Goal: Task Accomplishment & Management: Manage account settings

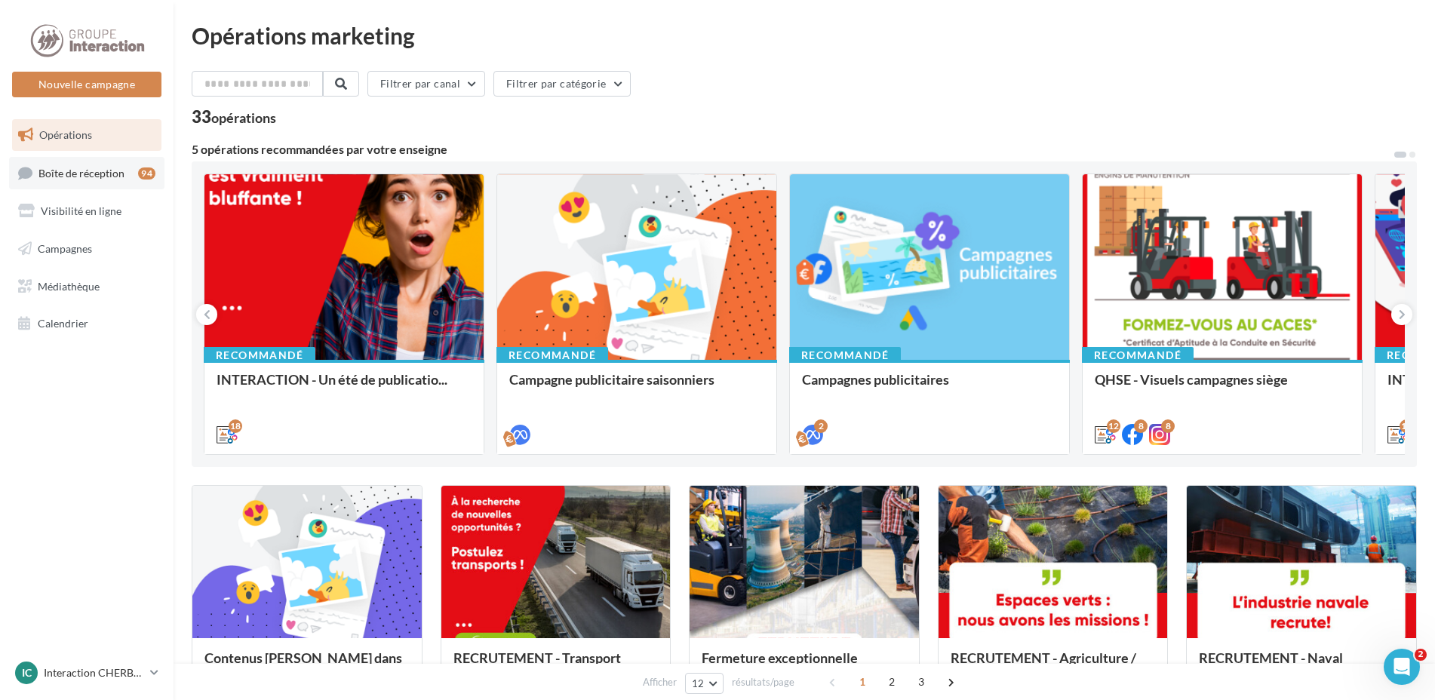
click at [60, 183] on link "Boîte de réception 94" at bounding box center [86, 173] width 155 height 32
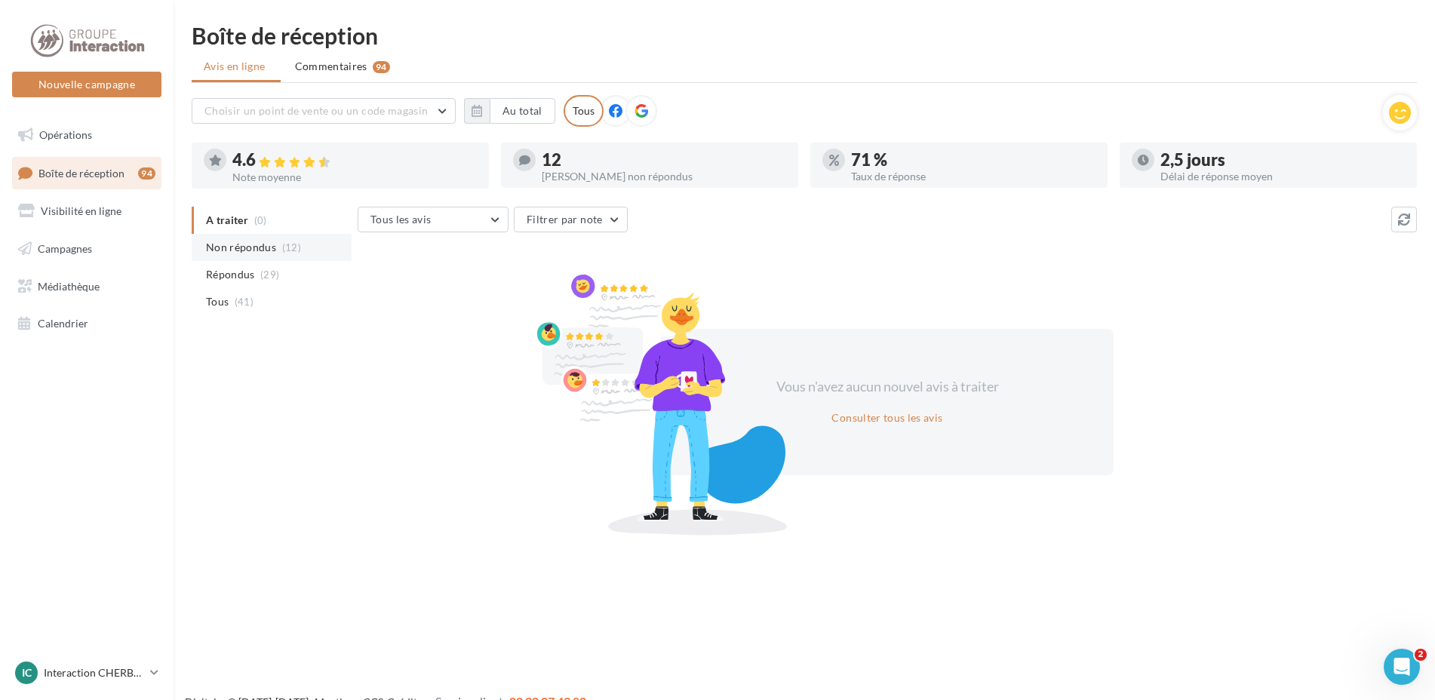
click at [294, 251] on span "(12)" at bounding box center [291, 247] width 19 height 12
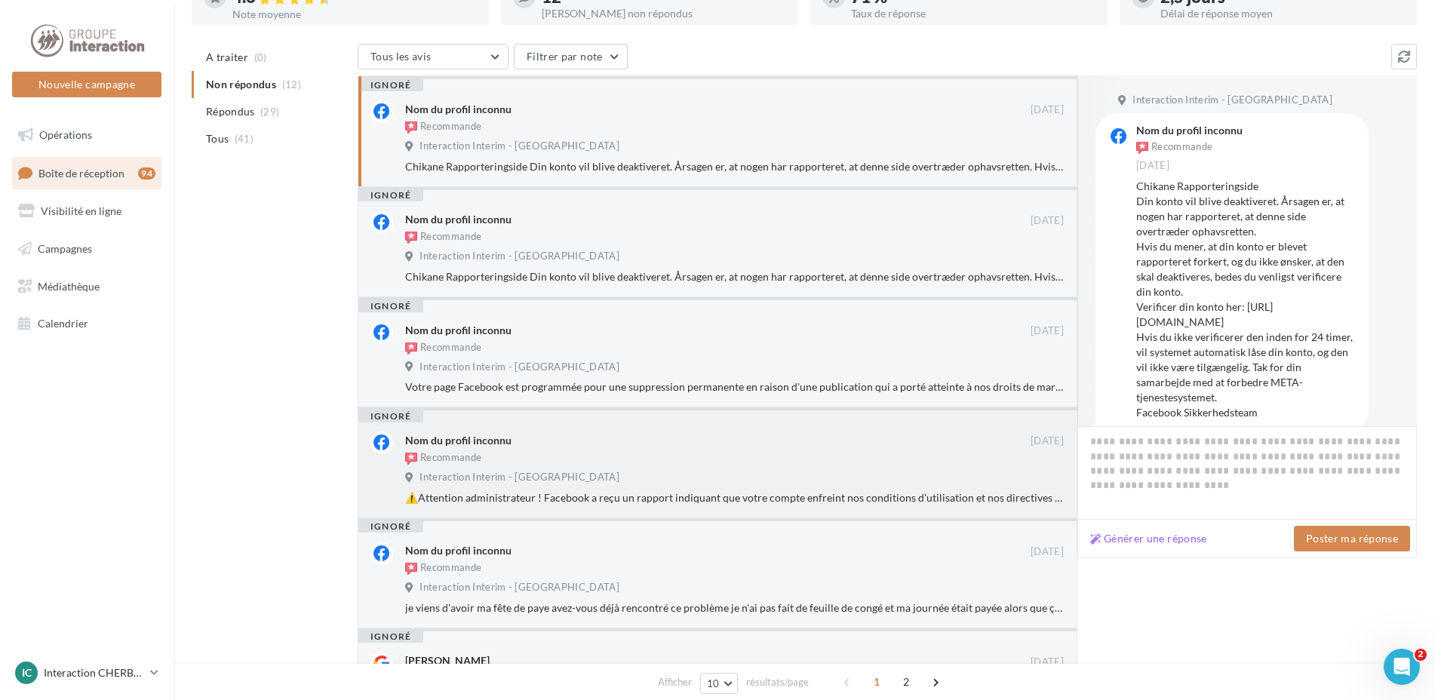
scroll to position [12, 0]
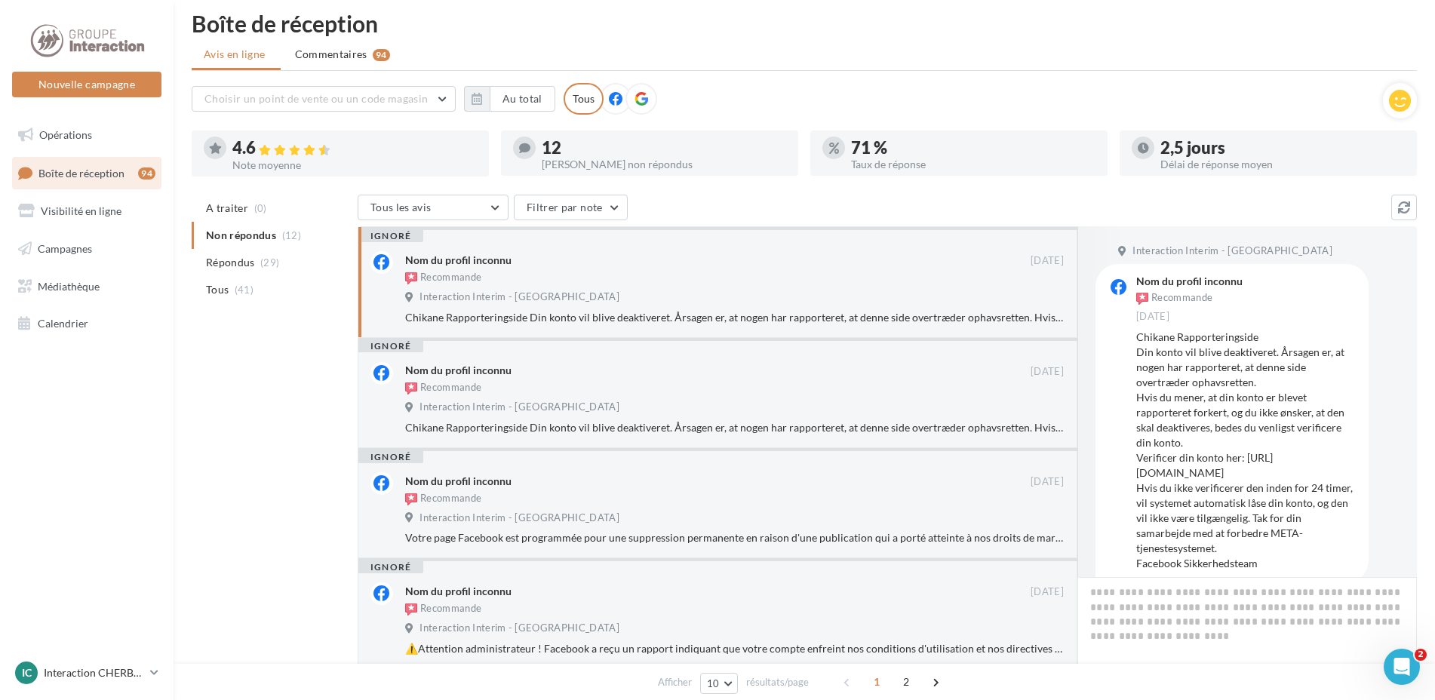
click at [643, 96] on icon at bounding box center [641, 99] width 14 height 14
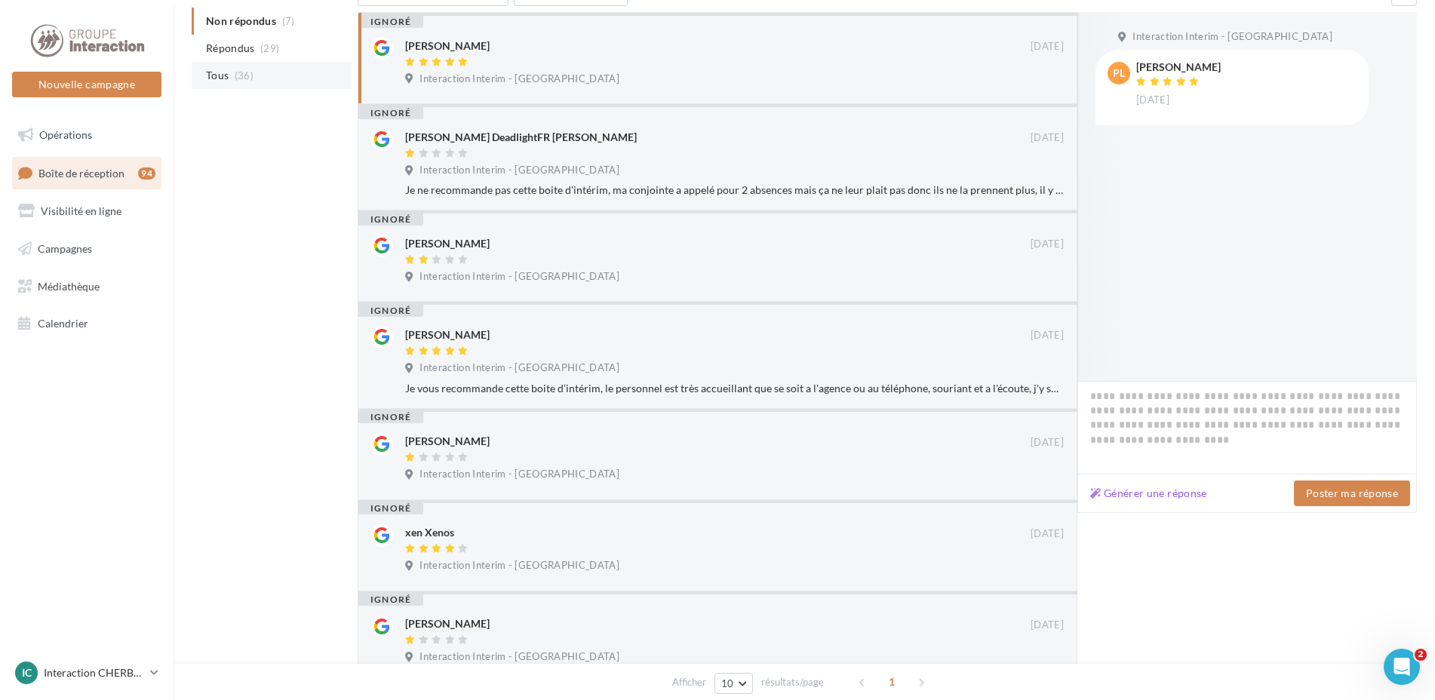
scroll to position [88, 0]
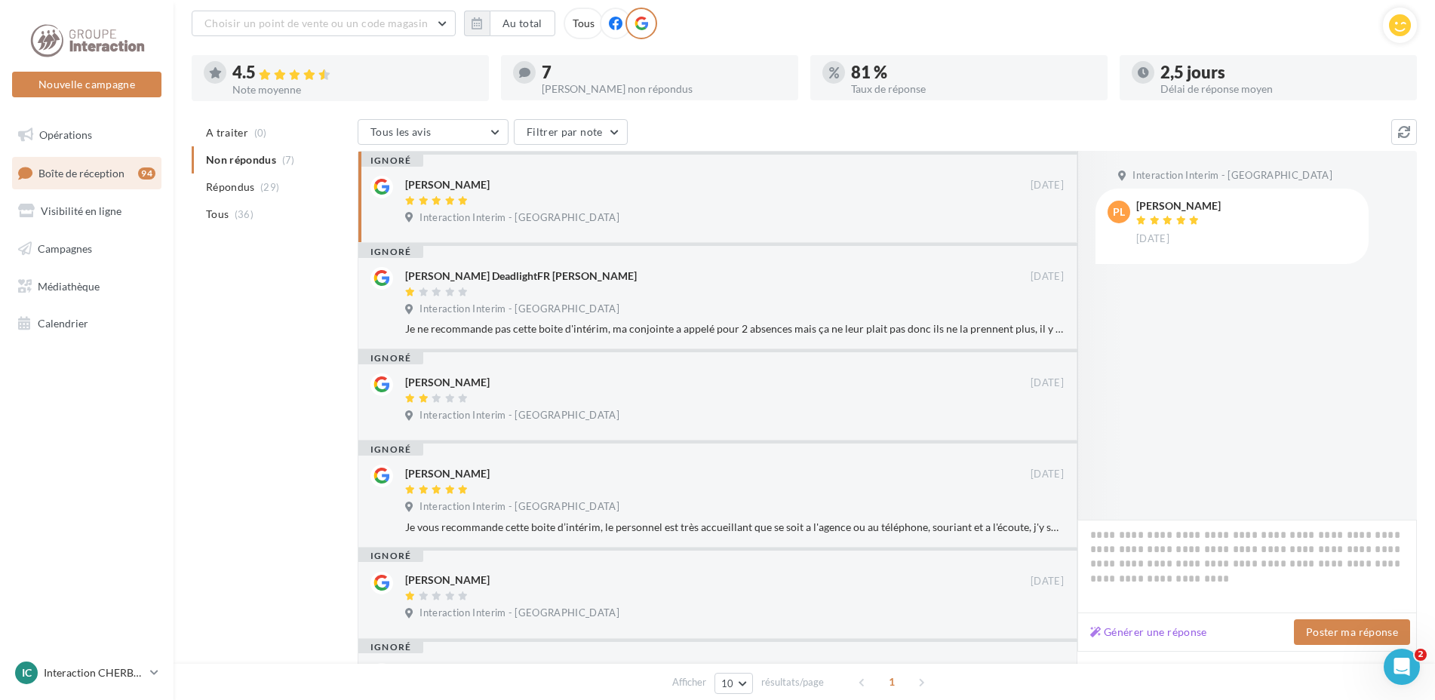
click at [263, 207] on li "Tous (36)" at bounding box center [272, 214] width 160 height 27
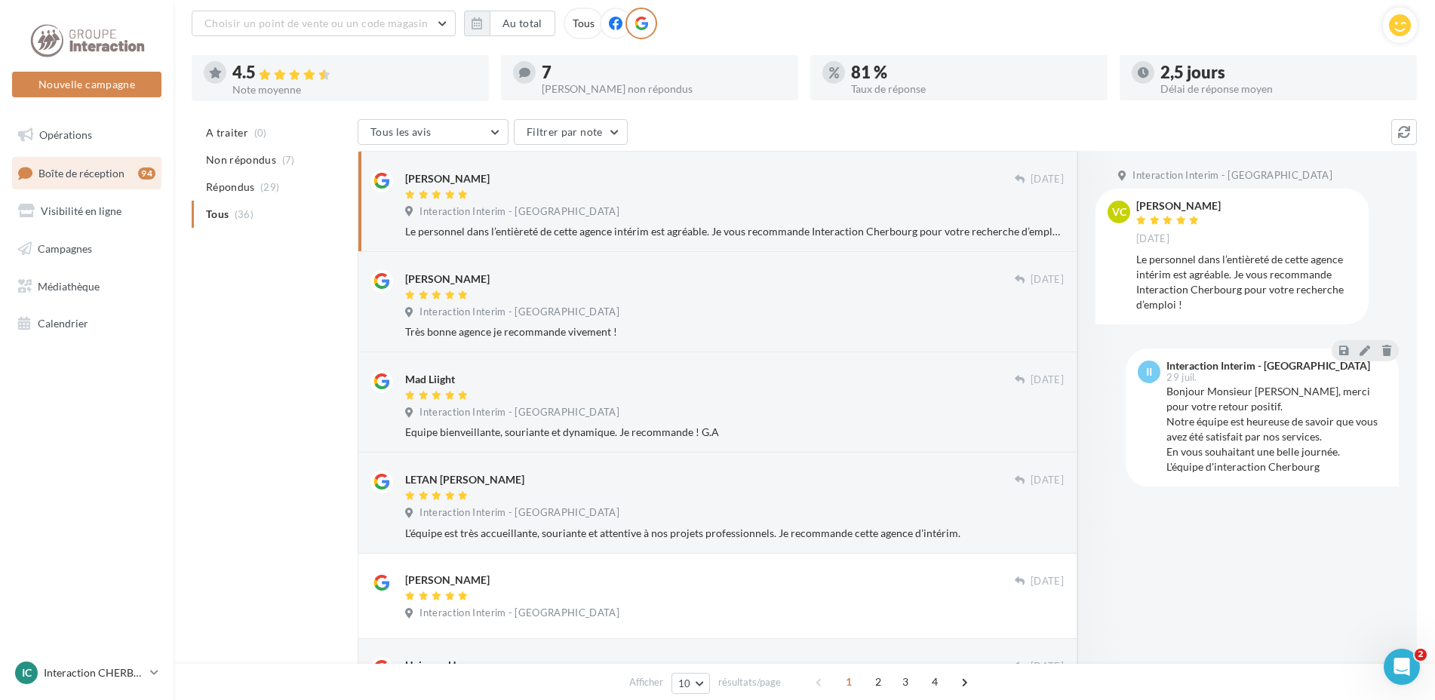
click at [743, 207] on div "Interaction Interim - [GEOGRAPHIC_DATA]" at bounding box center [734, 213] width 659 height 17
click at [555, 287] on div "[PERSON_NAME]" at bounding box center [710, 286] width 610 height 32
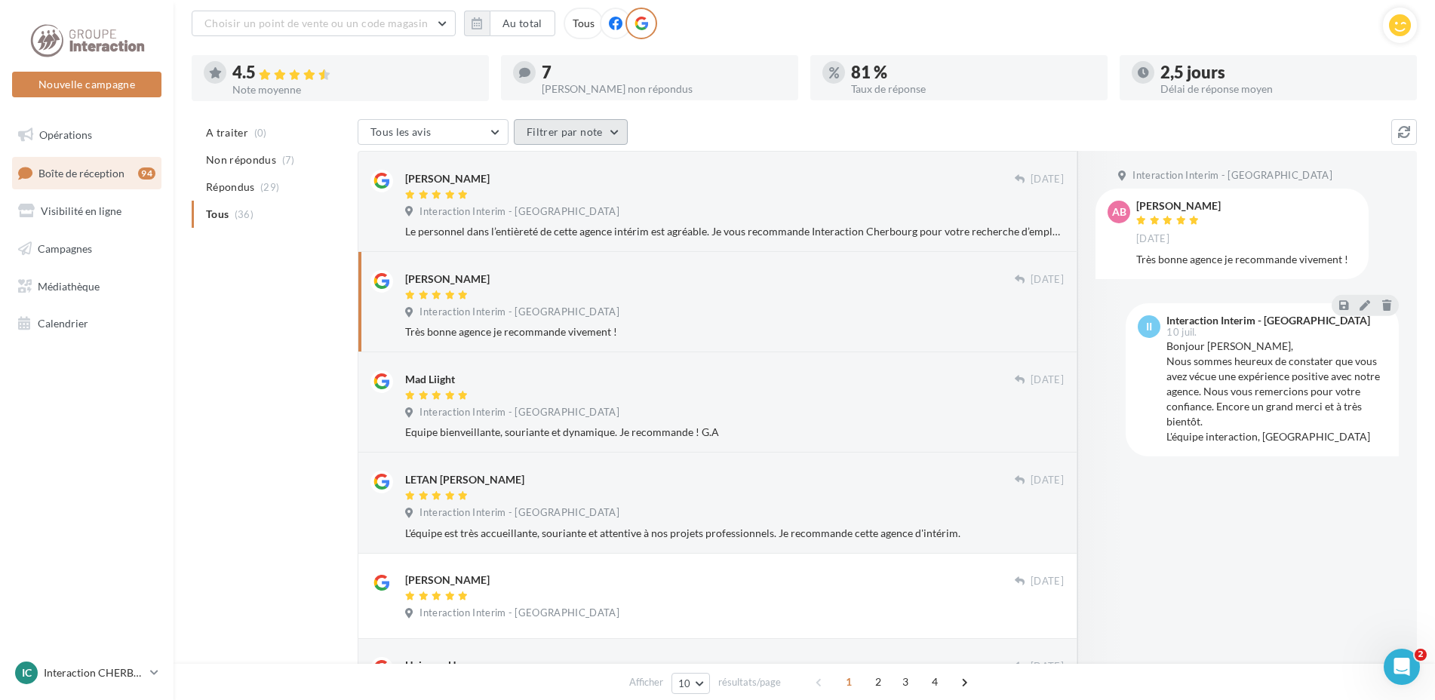
click at [570, 130] on button "Filtrer par note" at bounding box center [571, 132] width 114 height 26
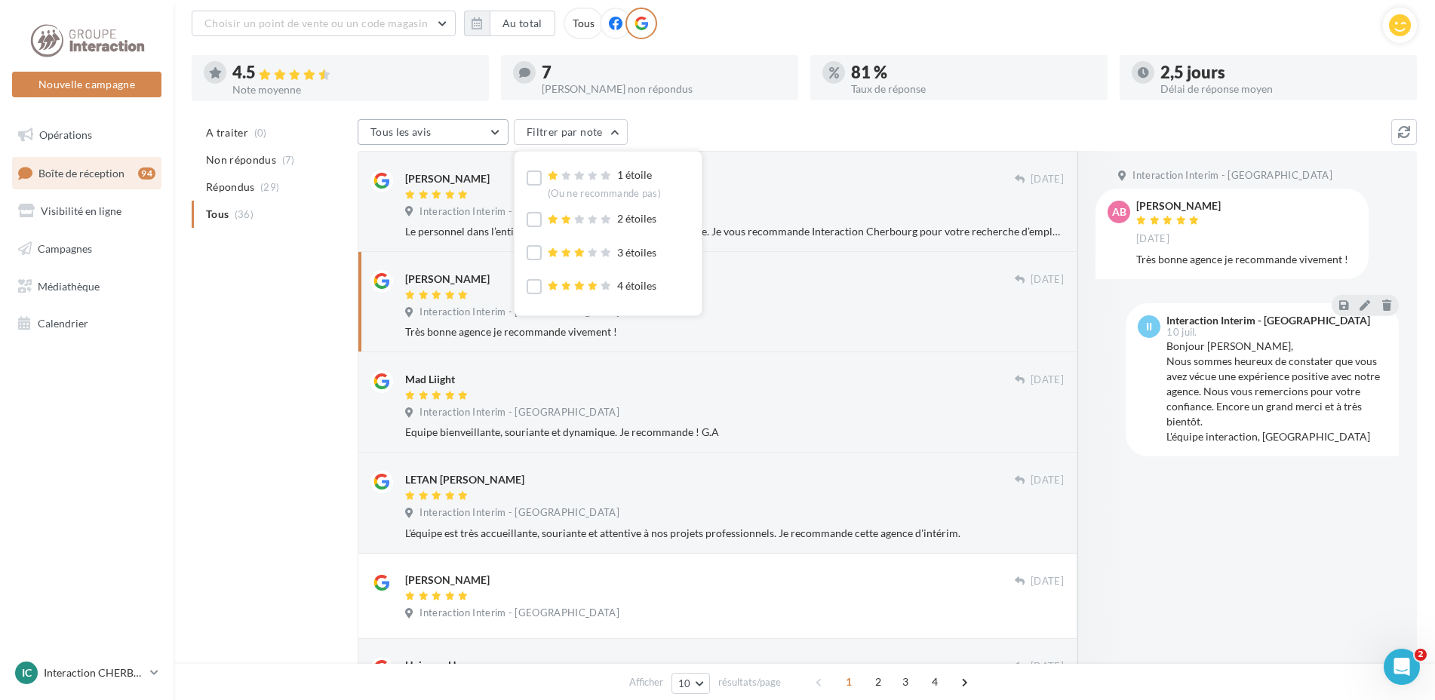
click at [499, 128] on button "Tous les avis" at bounding box center [433, 132] width 151 height 26
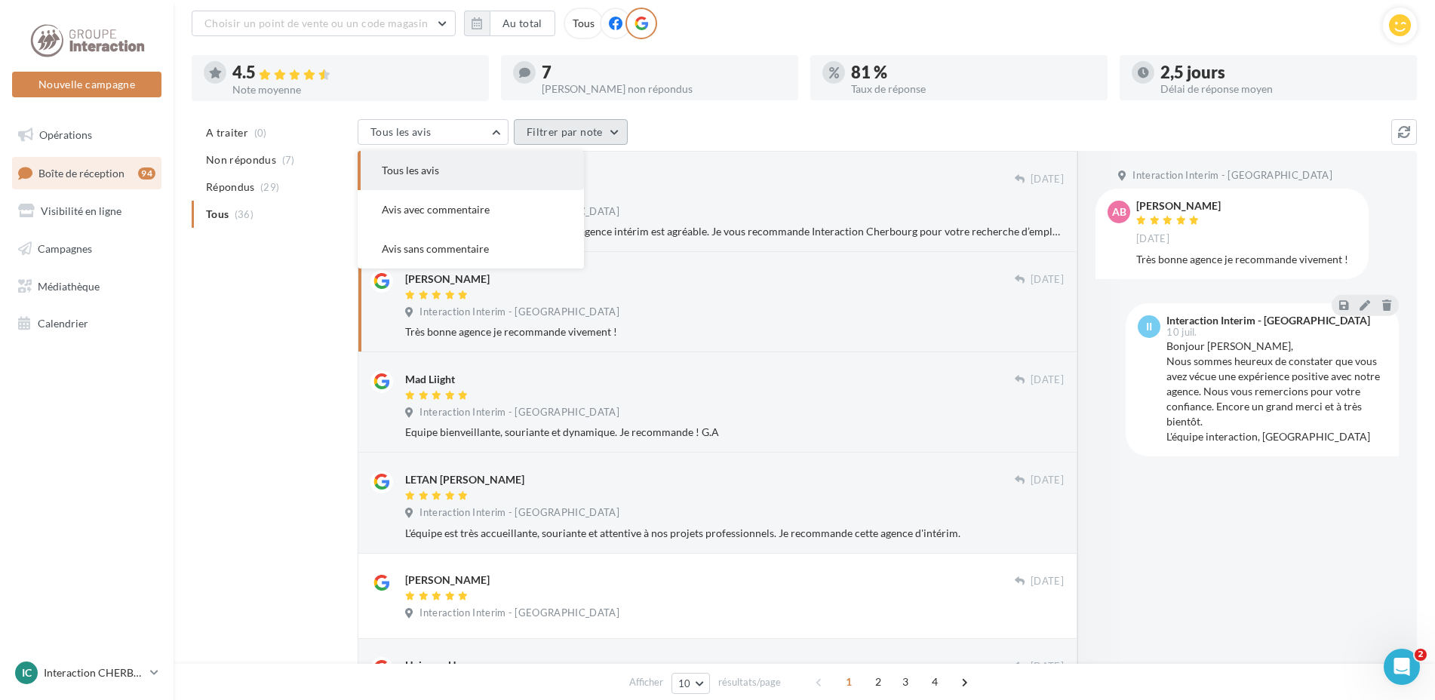
click at [539, 126] on button "Filtrer par note" at bounding box center [571, 132] width 114 height 26
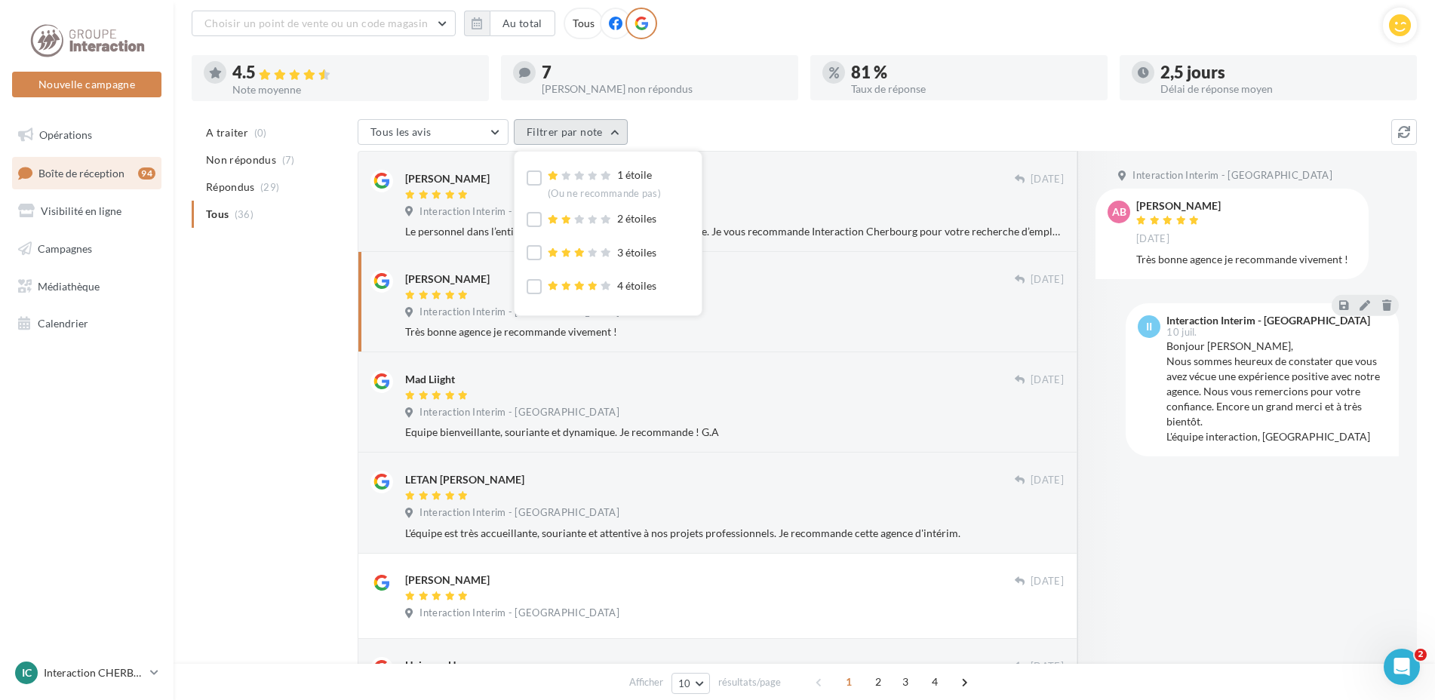
scroll to position [43, 0]
click at [810, 143] on div "Tous les avis Tous les avis Avis avec commentaire Avis sans commentaire Filtrer…" at bounding box center [875, 133] width 1034 height 29
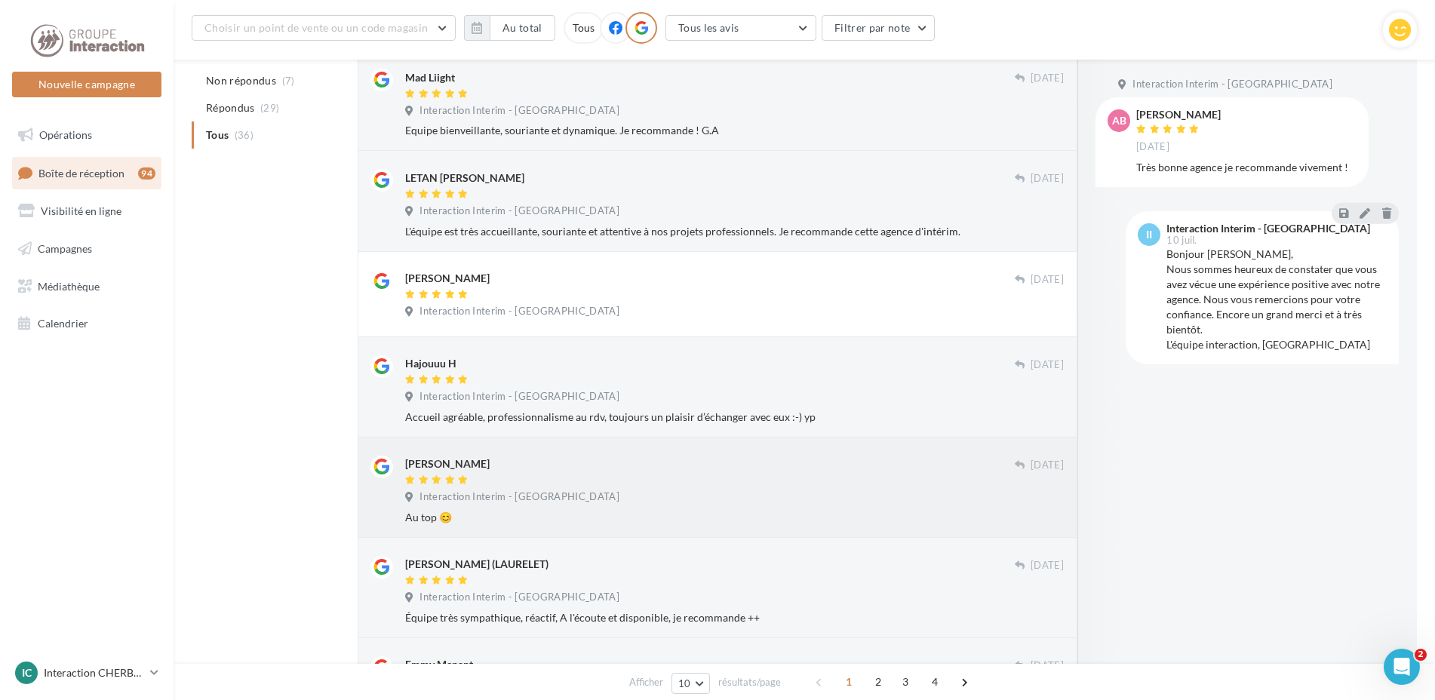
scroll to position [250, 0]
